Goal: Transaction & Acquisition: Purchase product/service

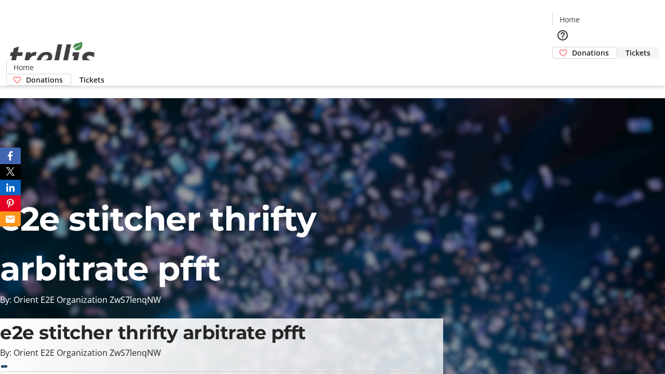
click at [626, 47] on span "Tickets" at bounding box center [638, 52] width 25 height 11
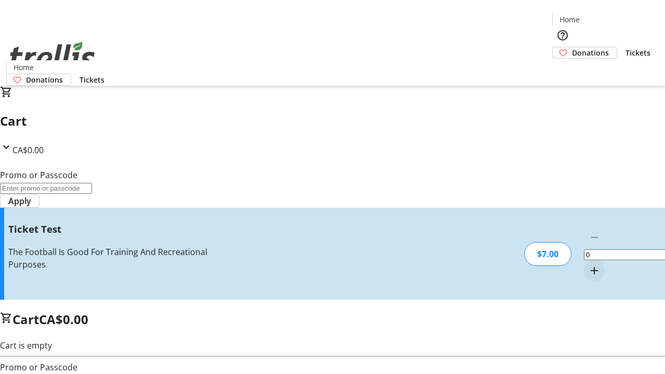
click at [588, 265] on mat-icon "Increment by one" at bounding box center [594, 271] width 12 height 12
type input "1"
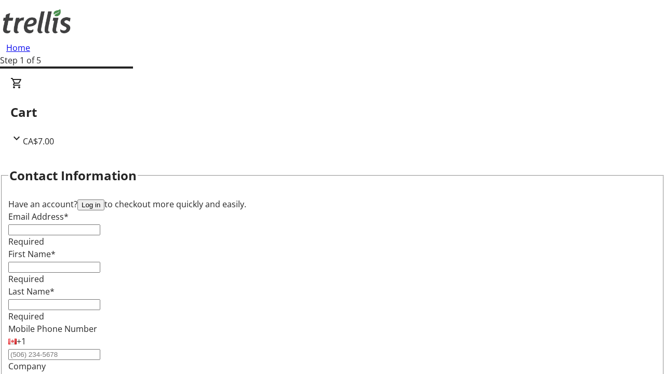
click at [104, 200] on button "Log in" at bounding box center [90, 205] width 27 height 11
